Goal: Information Seeking & Learning: Learn about a topic

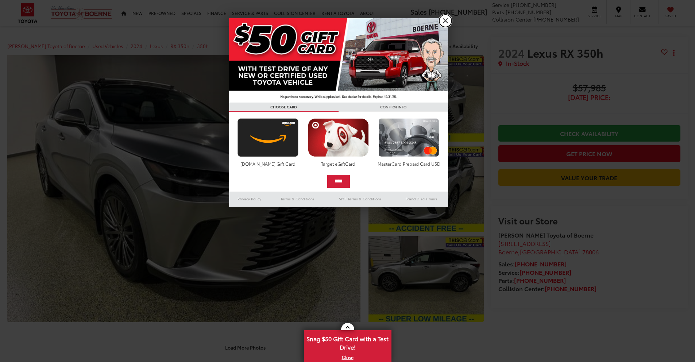
click at [444, 20] on link "X" at bounding box center [445, 21] width 12 height 12
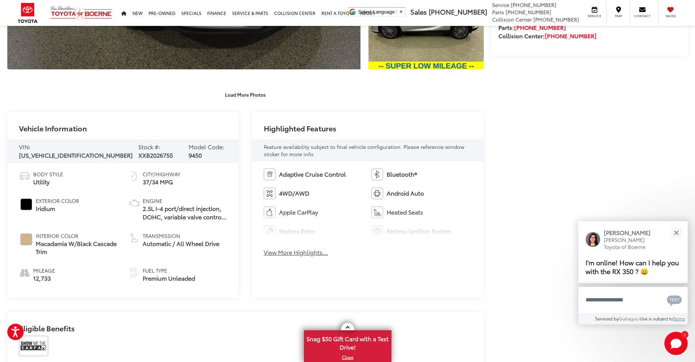
scroll to position [257, 0]
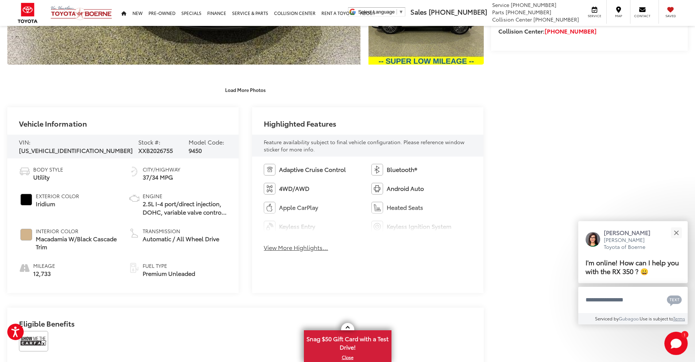
click at [248, 91] on button "Load More Photos" at bounding box center [245, 89] width 51 height 13
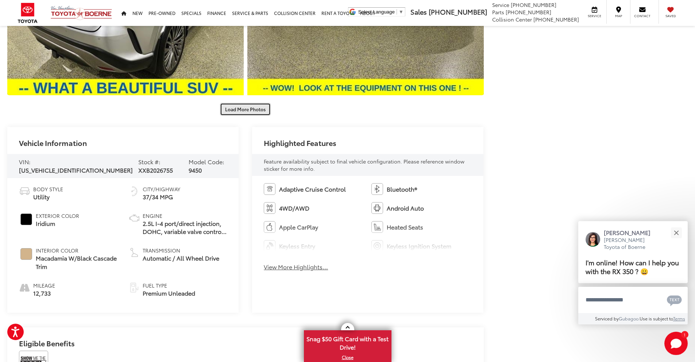
scroll to position [601, 0]
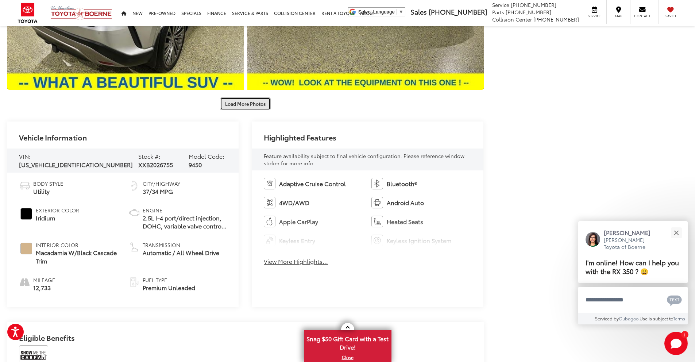
click at [250, 100] on button "Load More Photos" at bounding box center [245, 103] width 51 height 13
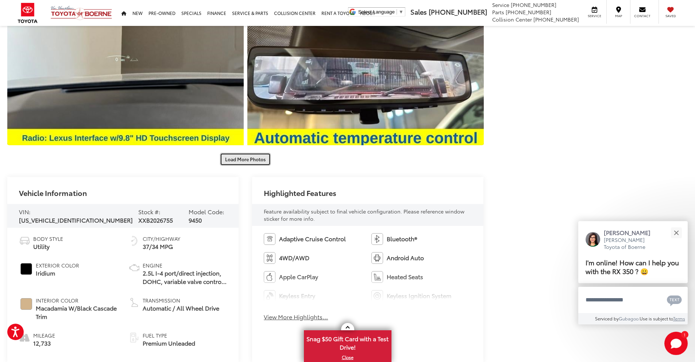
scroll to position [875, 0]
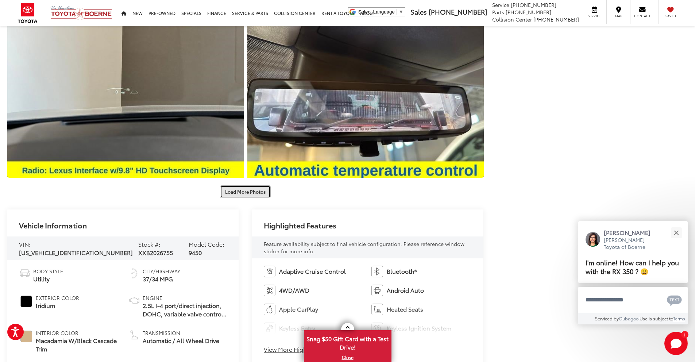
click at [256, 193] on button "Load More Photos" at bounding box center [245, 191] width 51 height 13
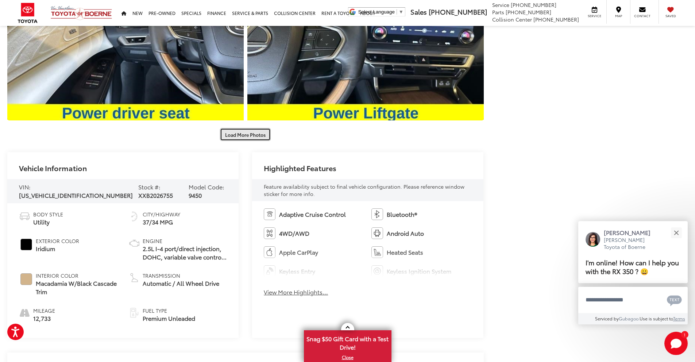
scroll to position [1284, 0]
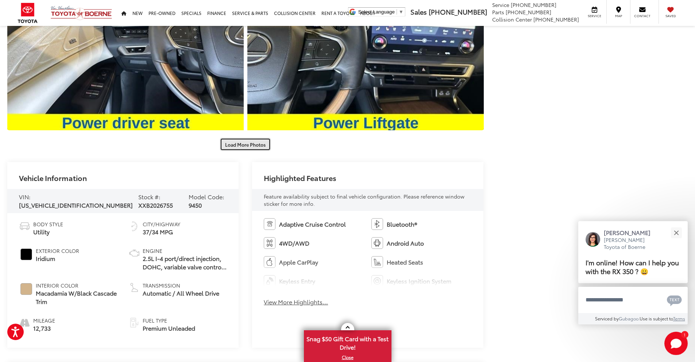
click at [252, 144] on button "Load More Photos" at bounding box center [245, 144] width 51 height 13
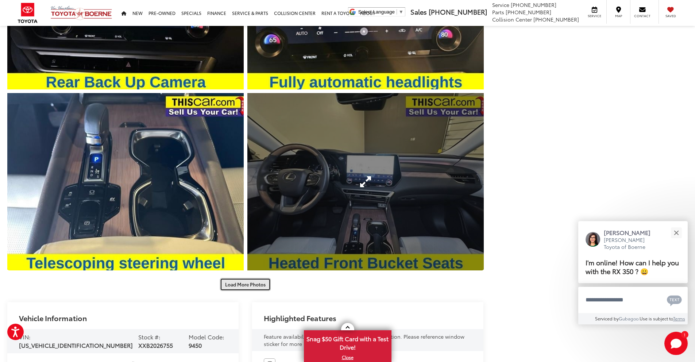
scroll to position [1509, 0]
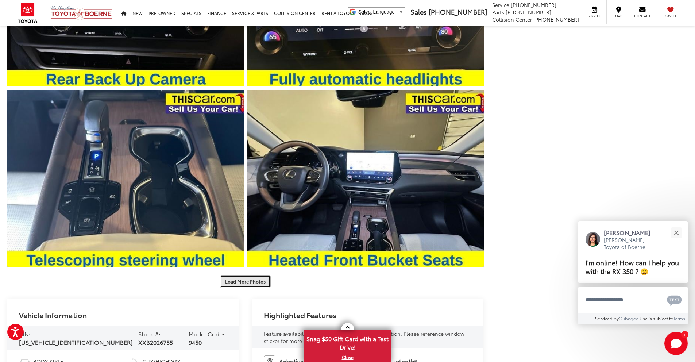
click at [245, 280] on button "Load More Photos" at bounding box center [245, 281] width 51 height 13
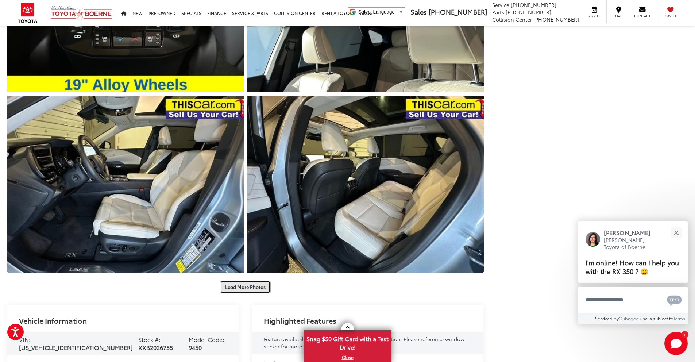
scroll to position [1866, 0]
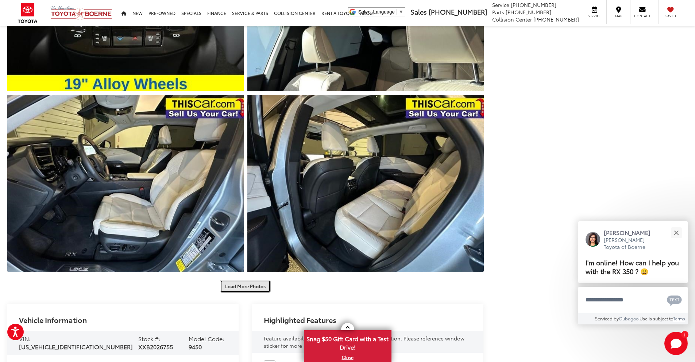
click at [245, 280] on button "Load More Photos" at bounding box center [245, 286] width 51 height 13
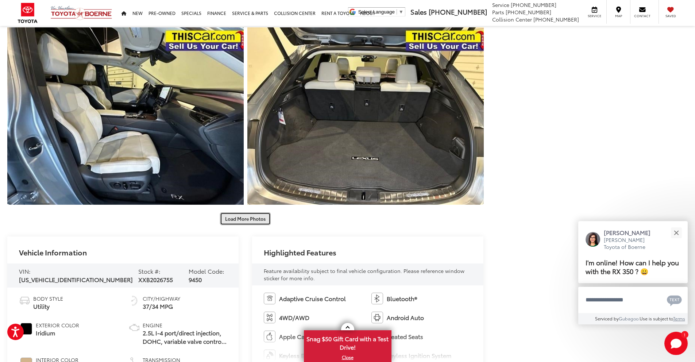
scroll to position [2394, 0]
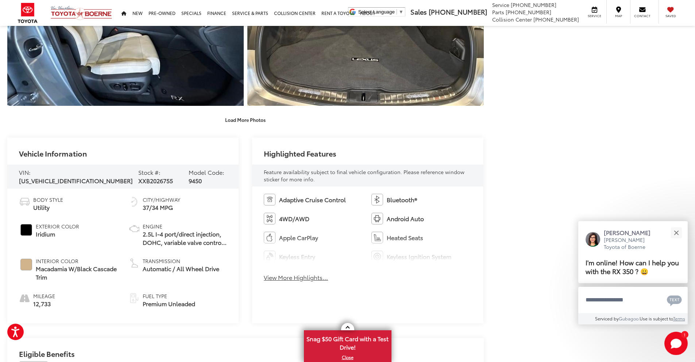
click at [243, 124] on button "Load More Photos" at bounding box center [245, 119] width 51 height 13
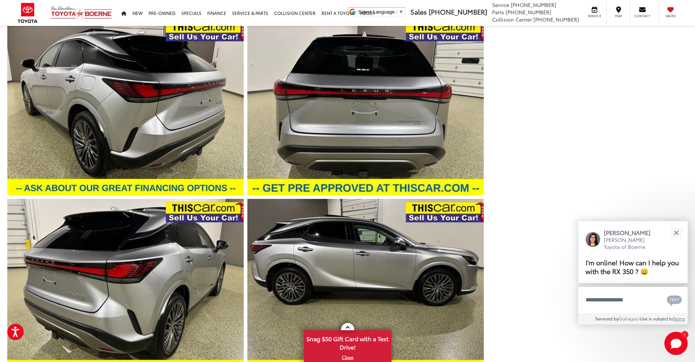
scroll to position [0, 0]
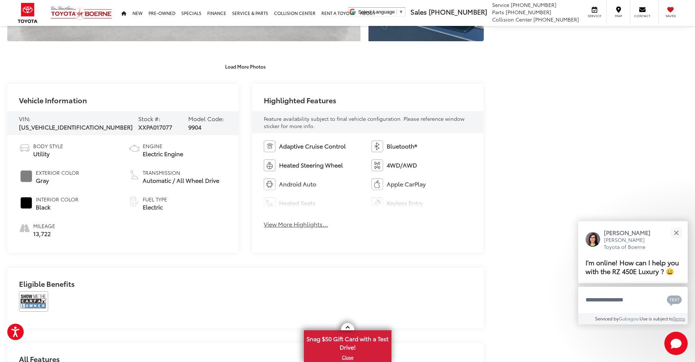
scroll to position [252, 0]
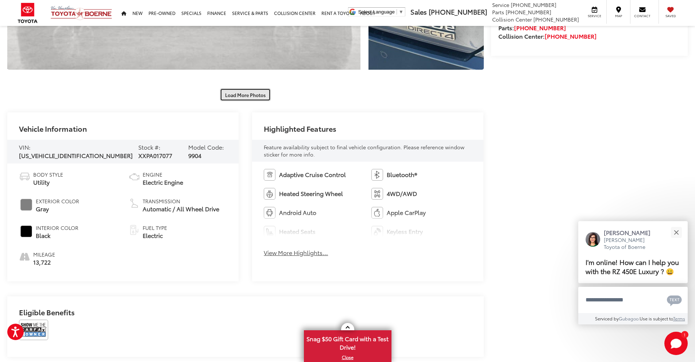
click at [245, 99] on button "Load More Photos" at bounding box center [245, 94] width 51 height 13
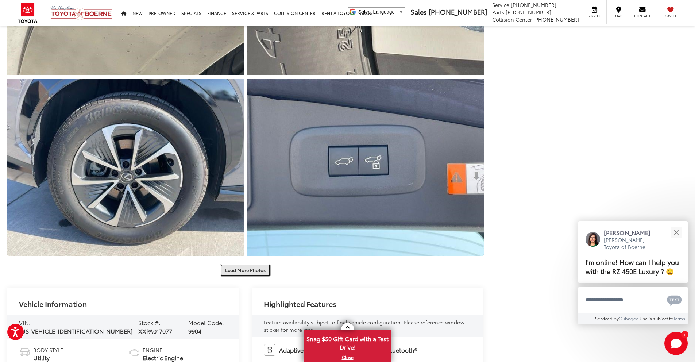
scroll to position [515, 0]
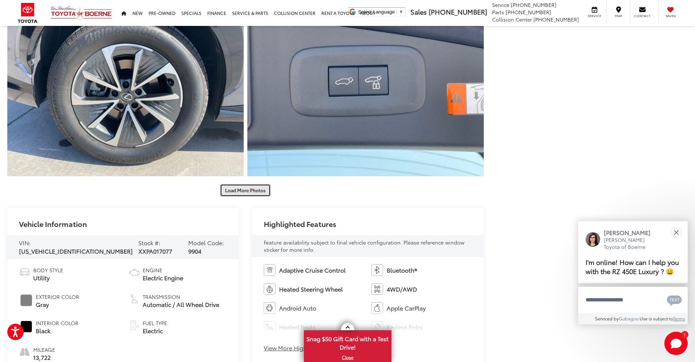
click at [246, 190] on button "Load More Photos" at bounding box center [245, 190] width 51 height 13
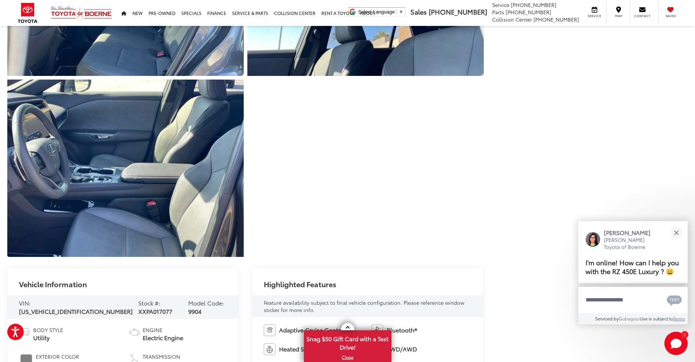
scroll to position [901, 0]
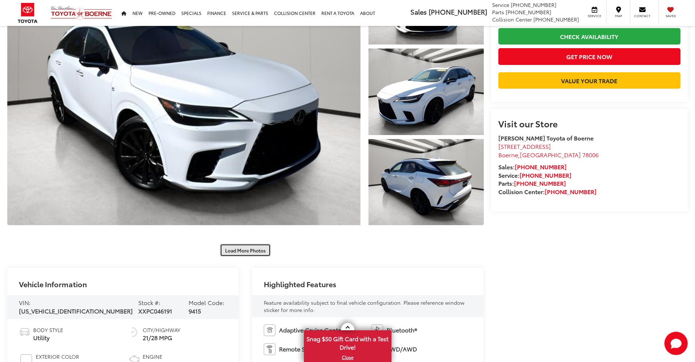
click at [254, 254] on button "Load More Photos" at bounding box center [245, 250] width 51 height 13
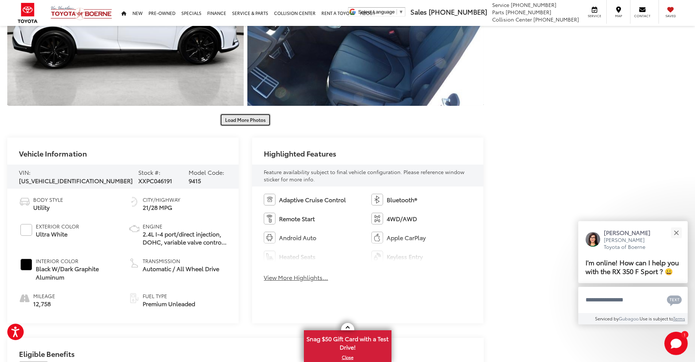
scroll to position [474, 0]
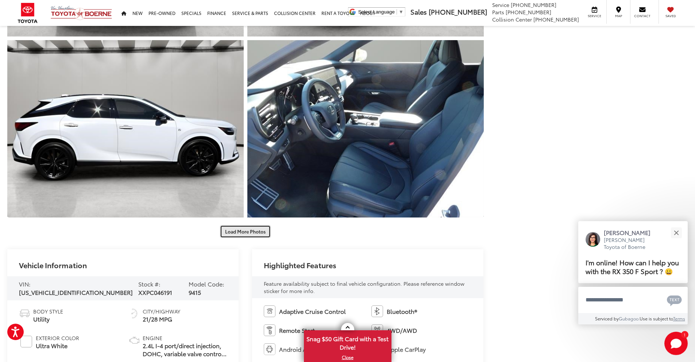
click at [248, 236] on button "Load More Photos" at bounding box center [245, 231] width 51 height 13
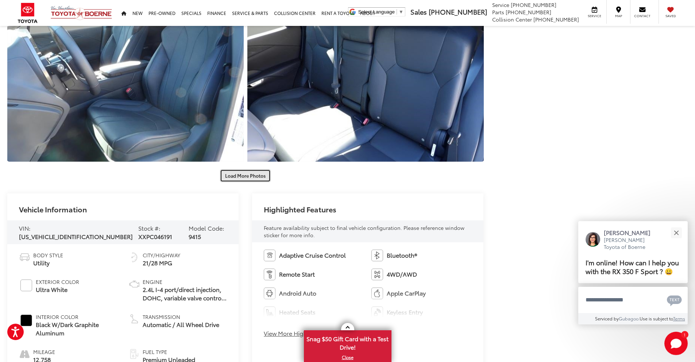
scroll to position [962, 0]
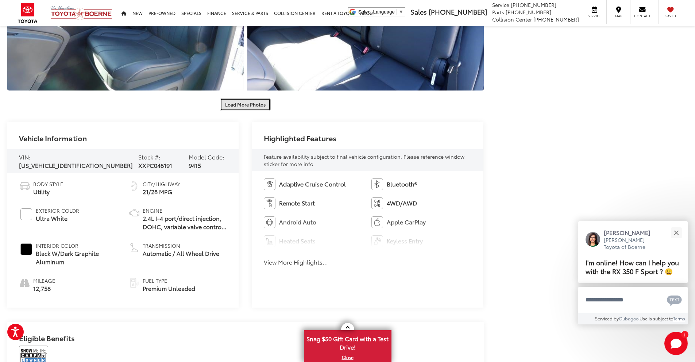
click at [253, 108] on button "Load More Photos" at bounding box center [245, 104] width 51 height 13
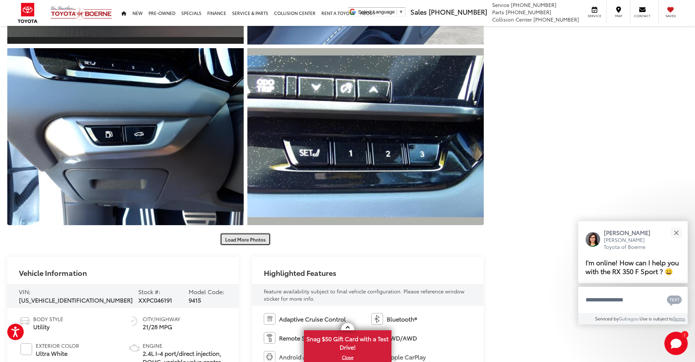
scroll to position [1242, 0]
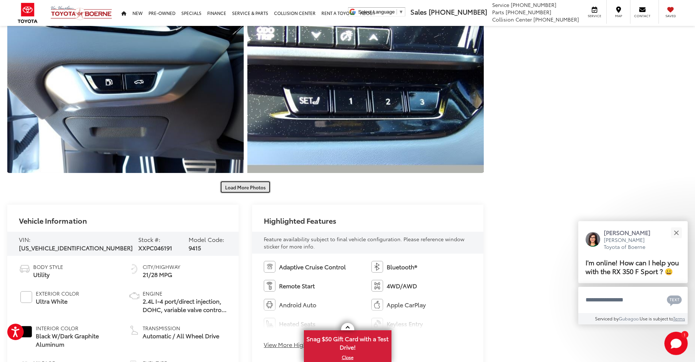
click at [244, 184] on button "Load More Photos" at bounding box center [245, 187] width 51 height 13
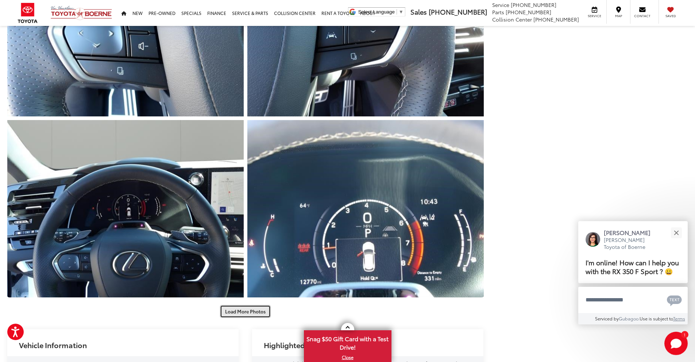
scroll to position [1575, 0]
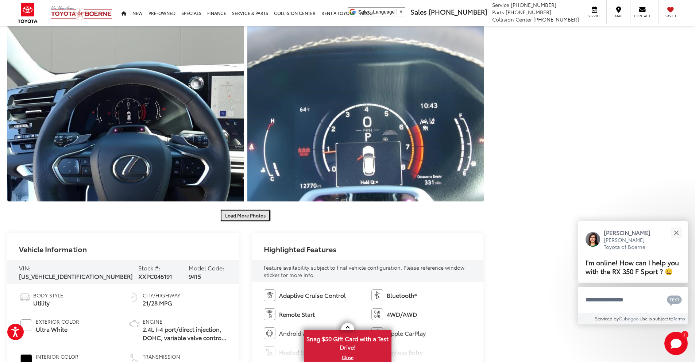
click at [247, 218] on button "Load More Photos" at bounding box center [245, 215] width 51 height 13
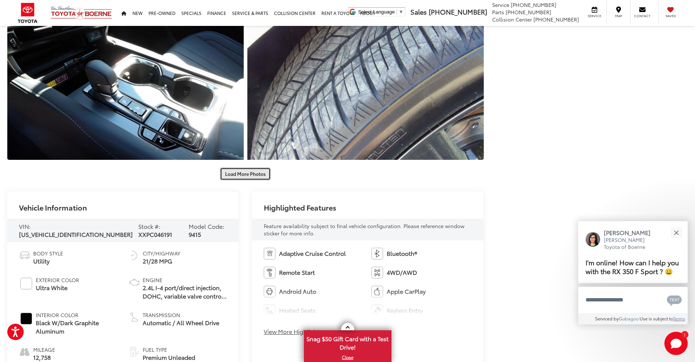
scroll to position [2040, 0]
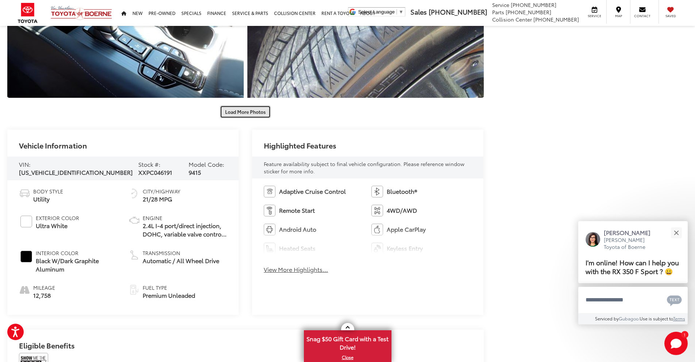
click at [259, 113] on button "Load More Photos" at bounding box center [245, 111] width 51 height 13
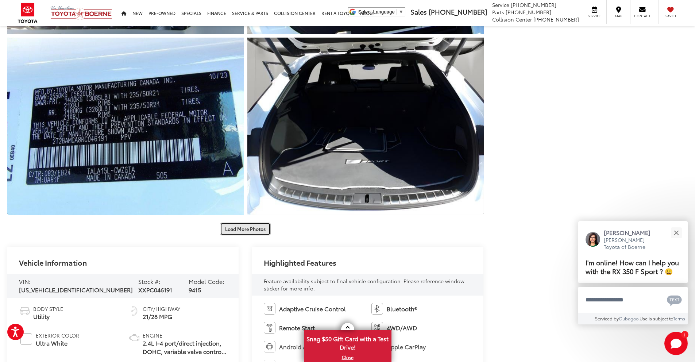
scroll to position [2355, 0]
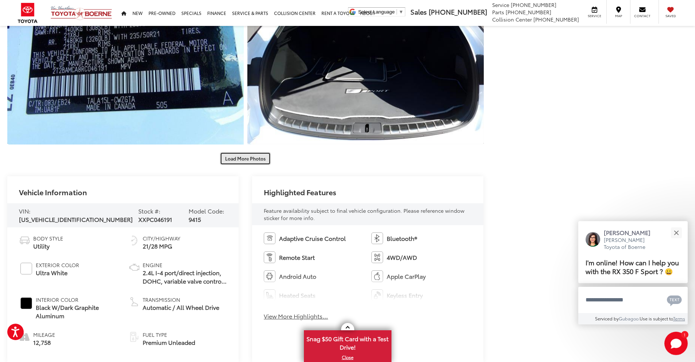
click at [257, 161] on button "Load More Photos" at bounding box center [245, 158] width 51 height 13
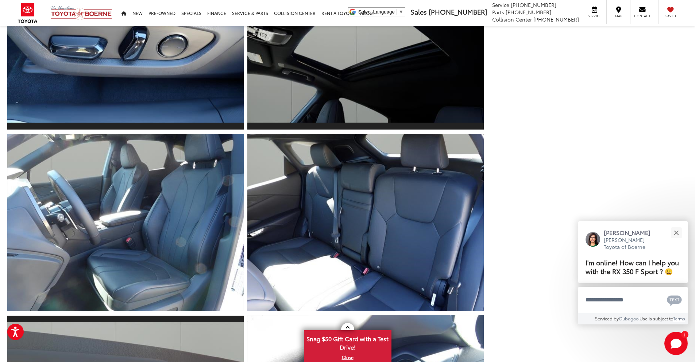
scroll to position [719, 0]
